Goal: Information Seeking & Learning: Learn about a topic

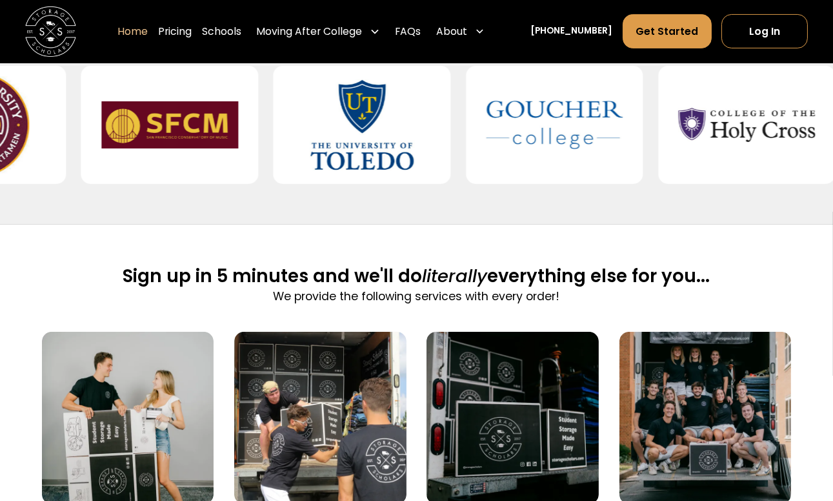
scroll to position [556, 0]
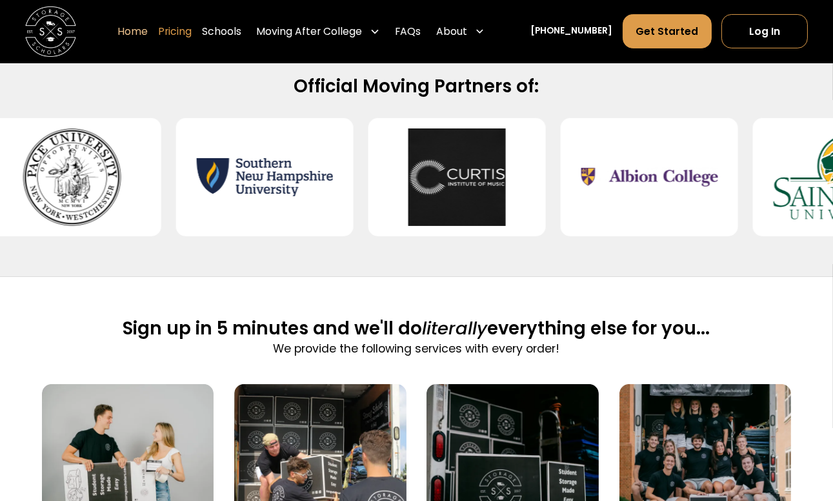
click at [192, 42] on link "Pricing" at bounding box center [175, 31] width 34 height 35
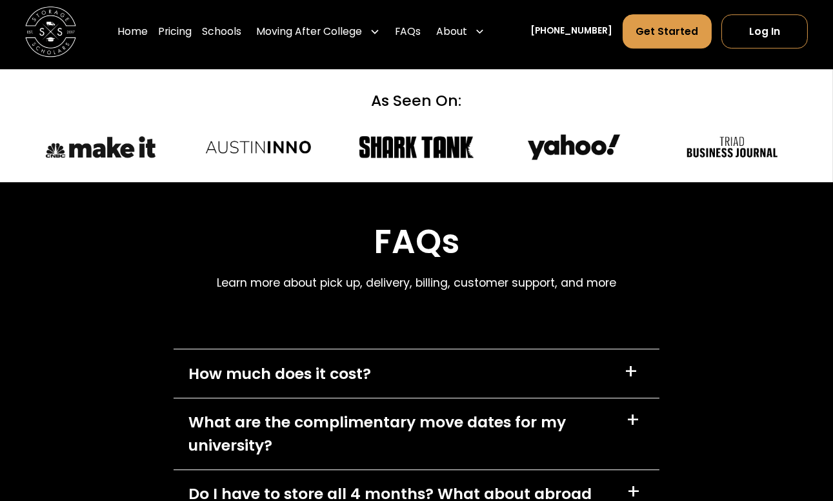
scroll to position [5522, 0]
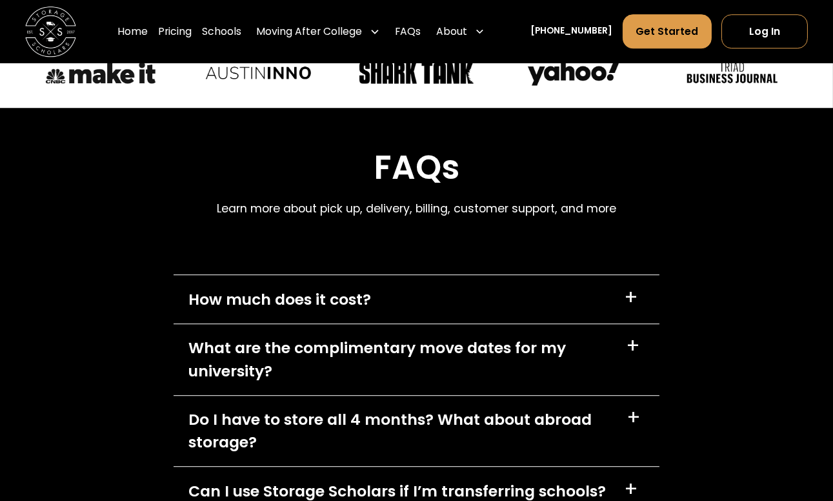
click at [633, 290] on div "+" at bounding box center [631, 298] width 14 height 20
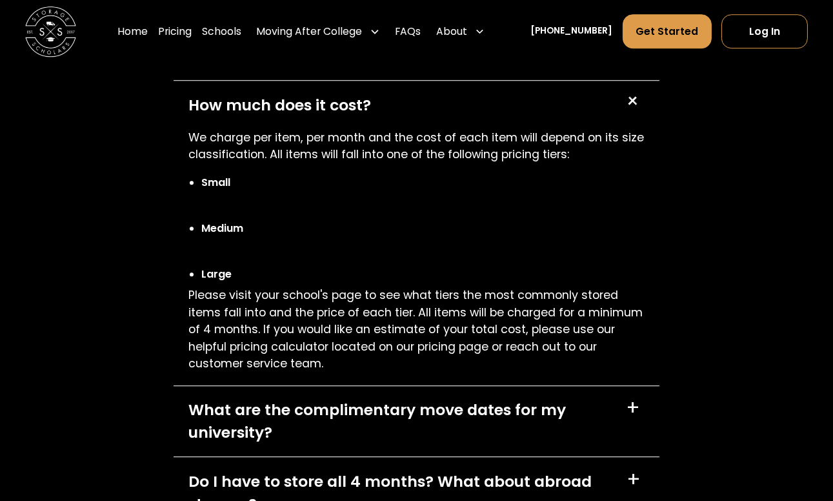
scroll to position [5720, 0]
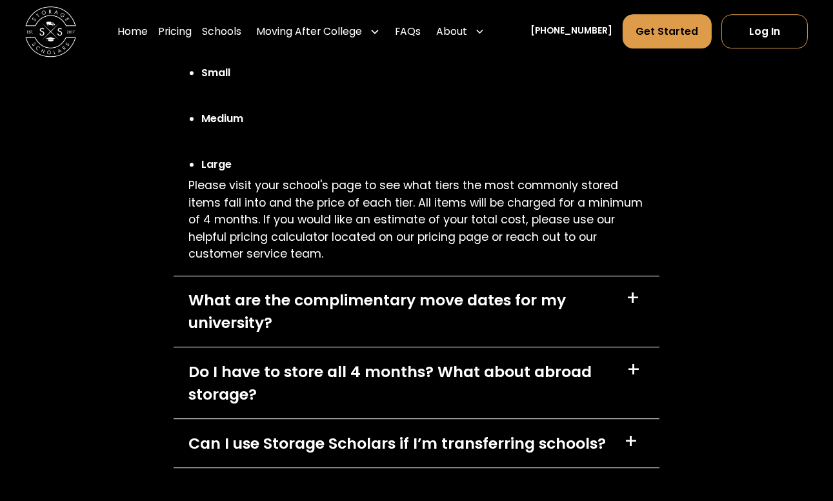
click at [620, 370] on div "Do I have to store all 4 months? What about abroad storage? +" at bounding box center [417, 382] width 486 height 71
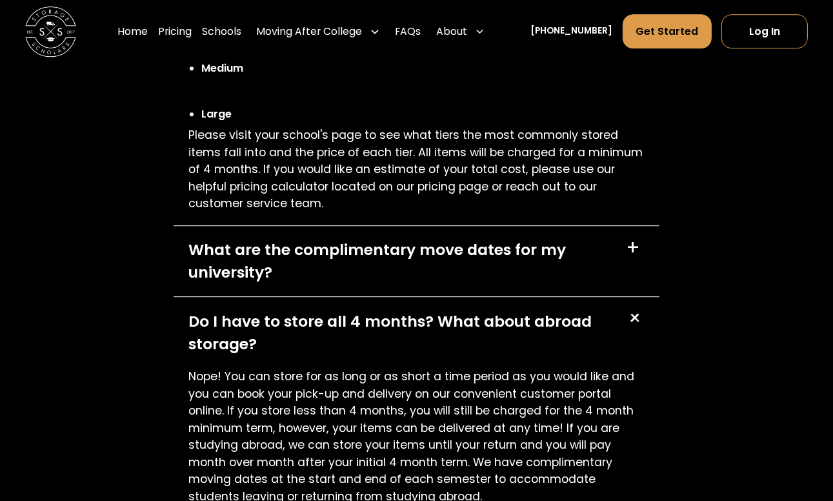
scroll to position [5878, 0]
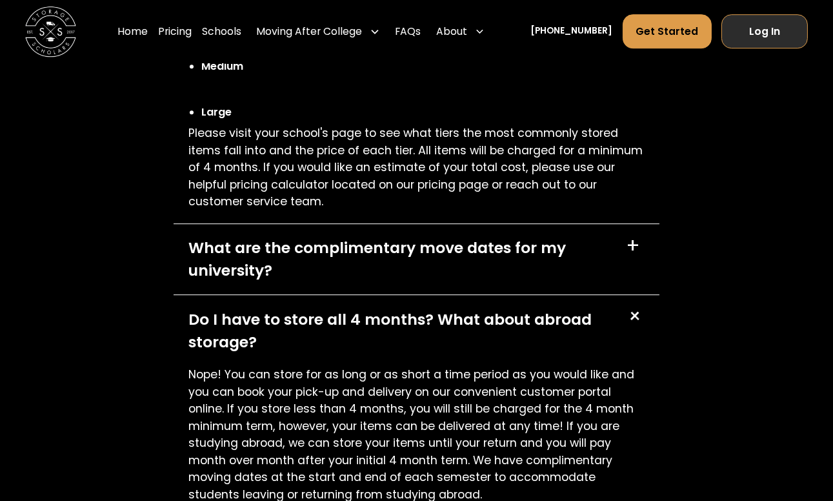
click at [772, 34] on link "Log In" at bounding box center [765, 32] width 86 height 34
